Goal: Transaction & Acquisition: Book appointment/travel/reservation

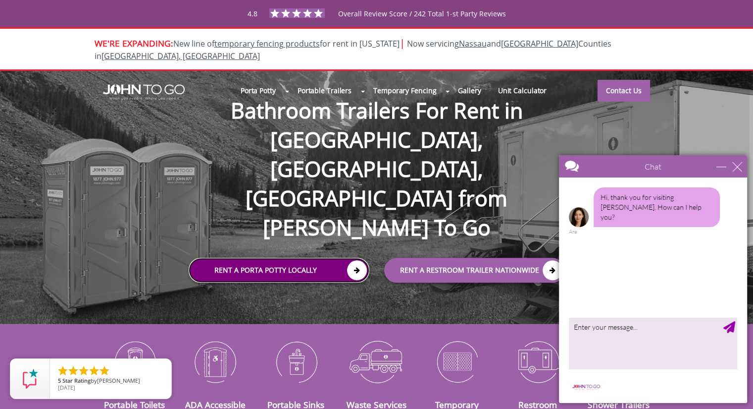
click at [261, 258] on link "Rent a Porta Potty Locally" at bounding box center [279, 270] width 181 height 25
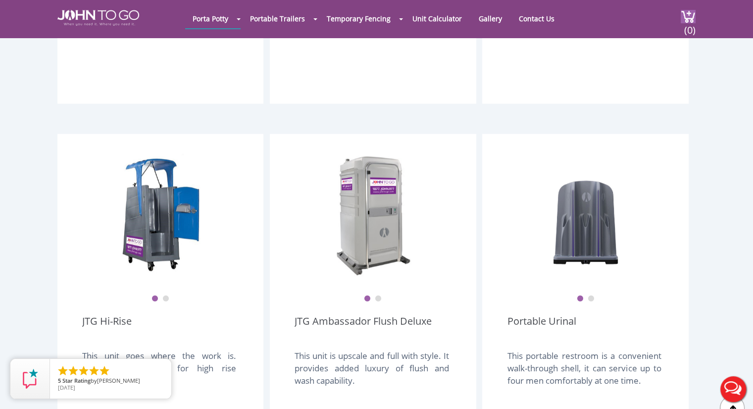
scroll to position [644, 0]
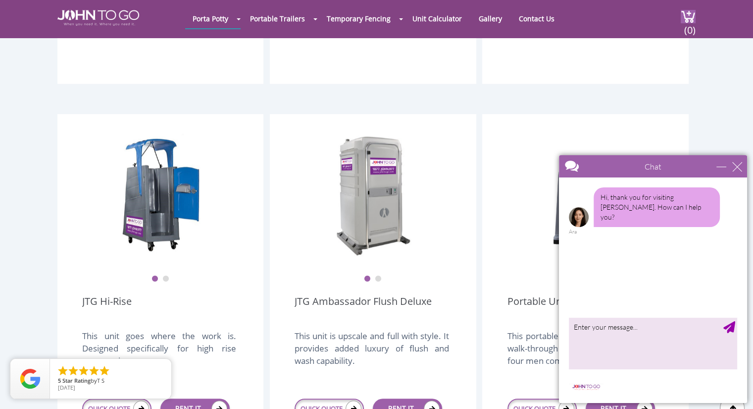
click at [743, 171] on div "Chat" at bounding box center [653, 166] width 188 height 22
click at [740, 166] on div "close" at bounding box center [737, 166] width 10 height 10
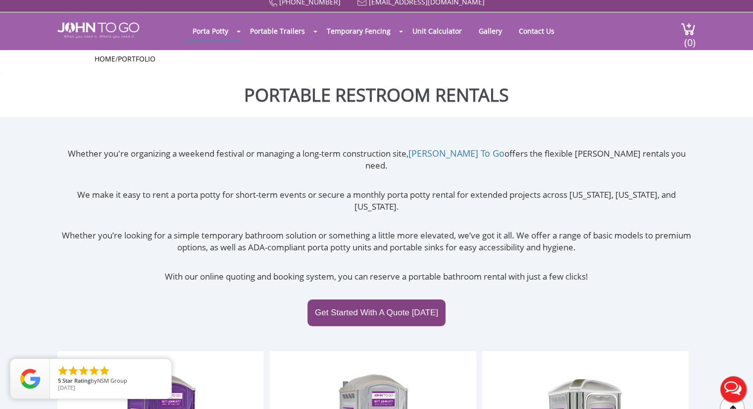
scroll to position [0, 0]
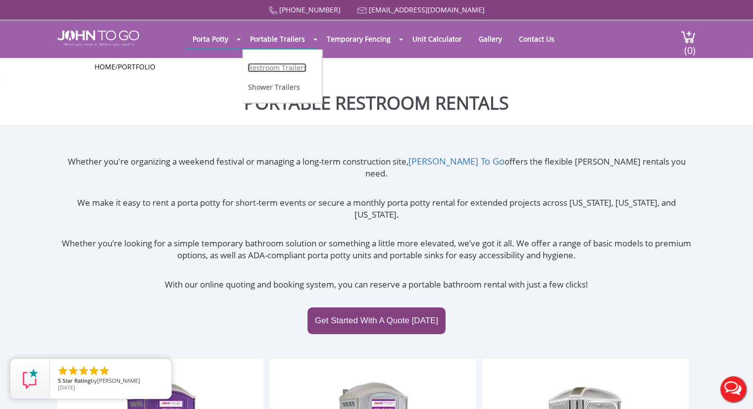
click at [267, 71] on link "Restroom Trailers" at bounding box center [277, 67] width 59 height 9
